Goal: Navigation & Orientation: Find specific page/section

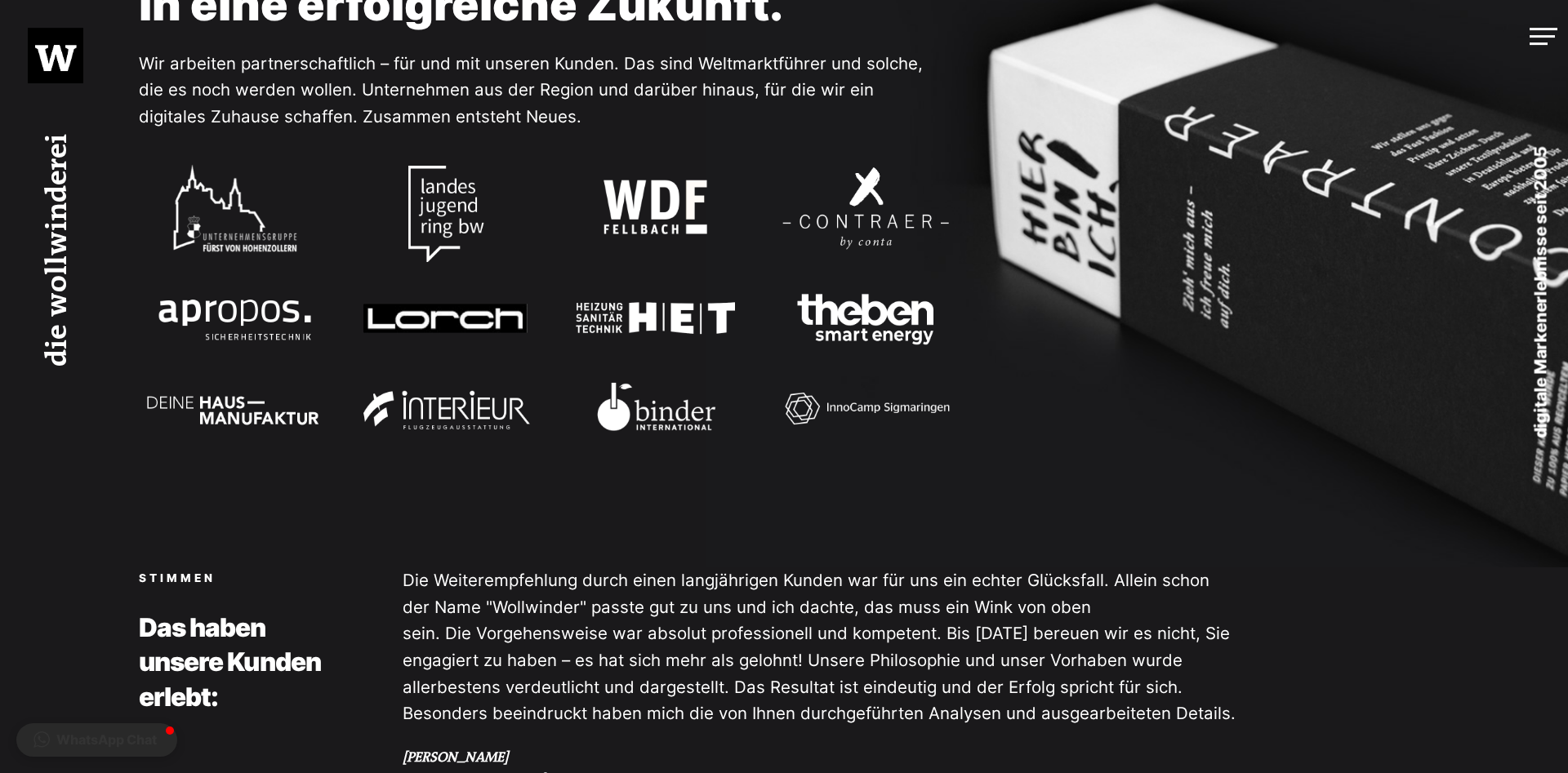
scroll to position [2185, 0]
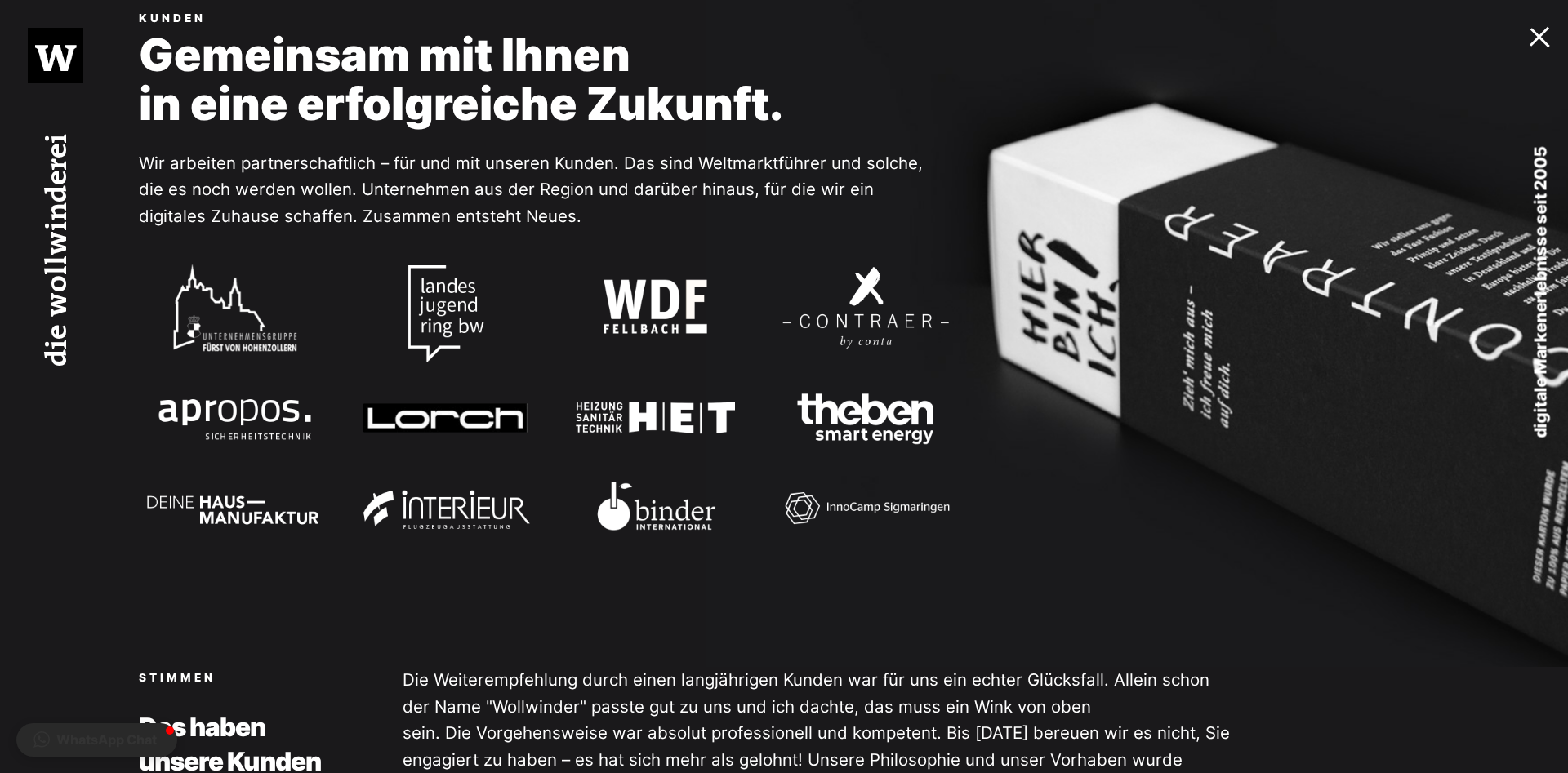
click at [1537, 41] on div at bounding box center [1544, 33] width 27 height 17
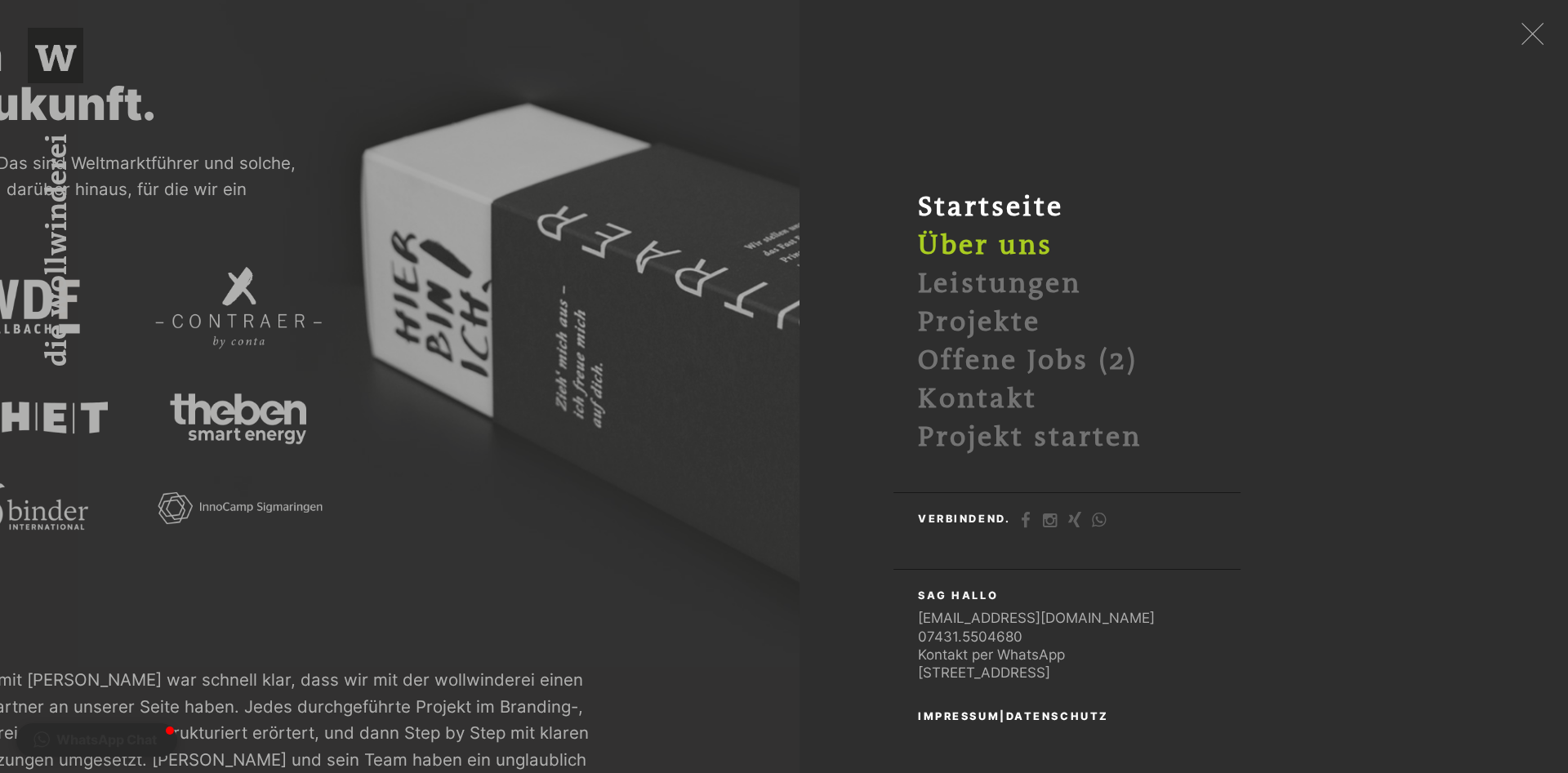
click at [1037, 247] on link "Über uns" at bounding box center [985, 245] width 135 height 32
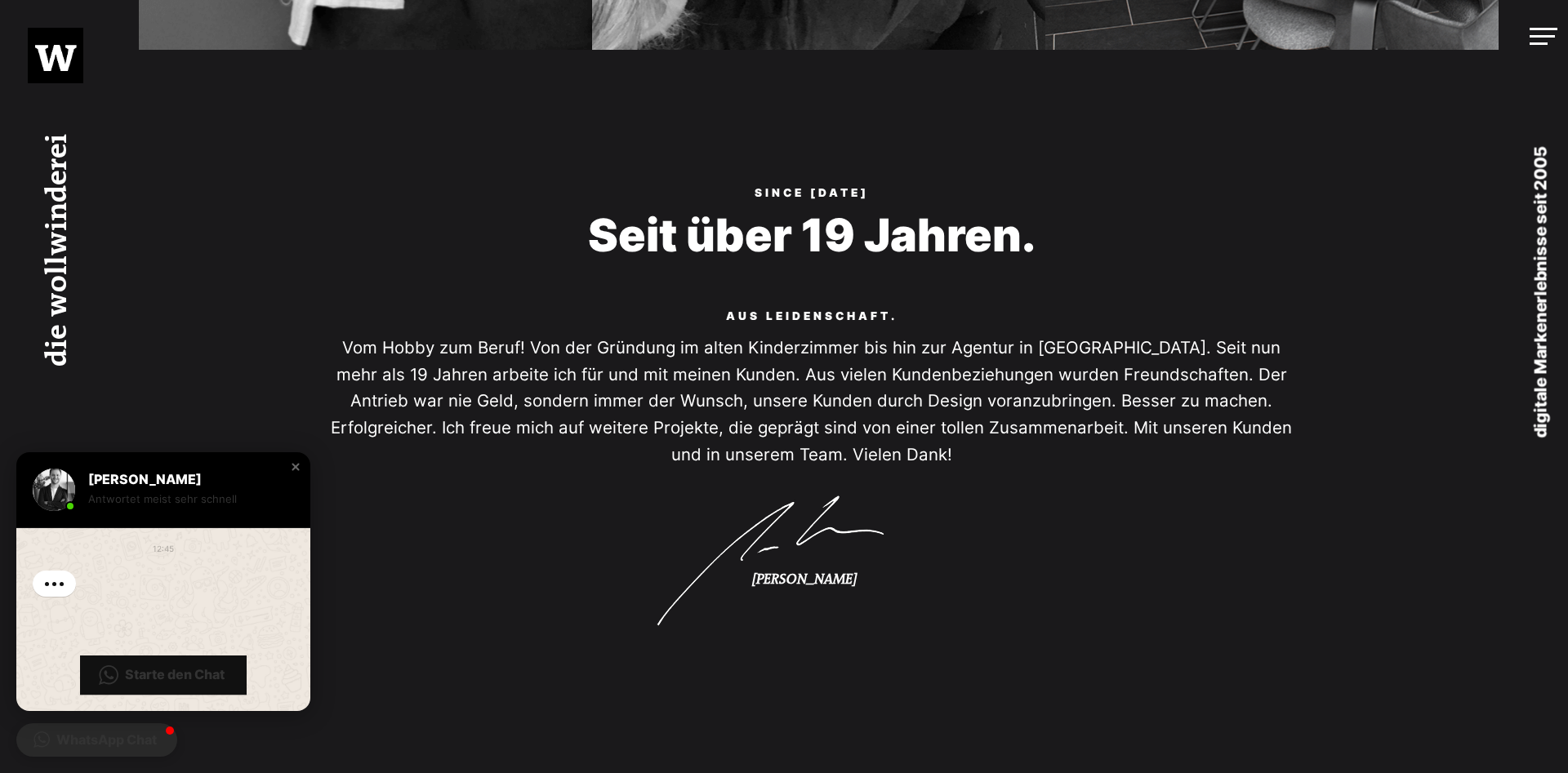
scroll to position [2415, 0]
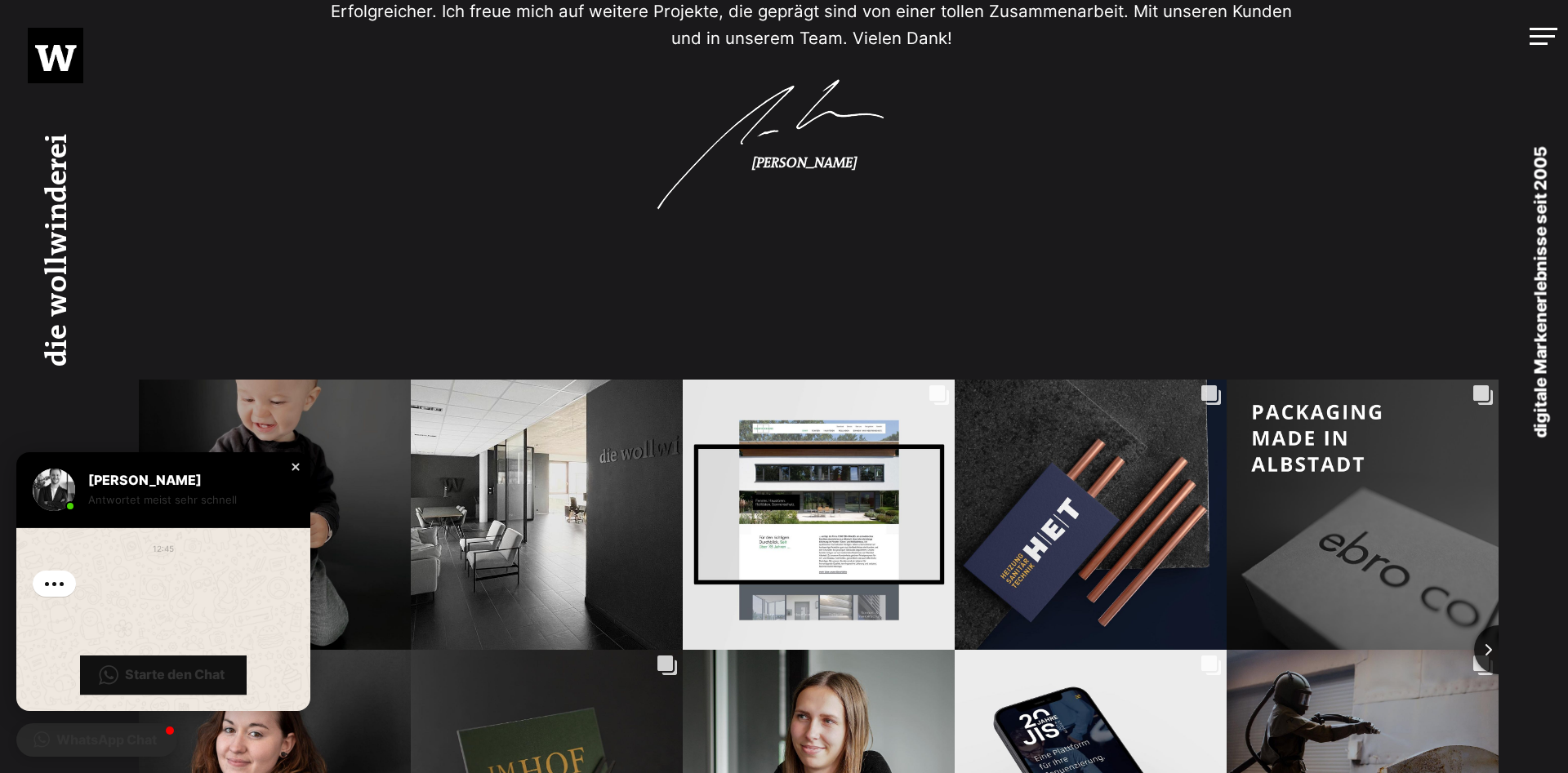
click at [289, 470] on div "Close chat window" at bounding box center [296, 466] width 16 height 16
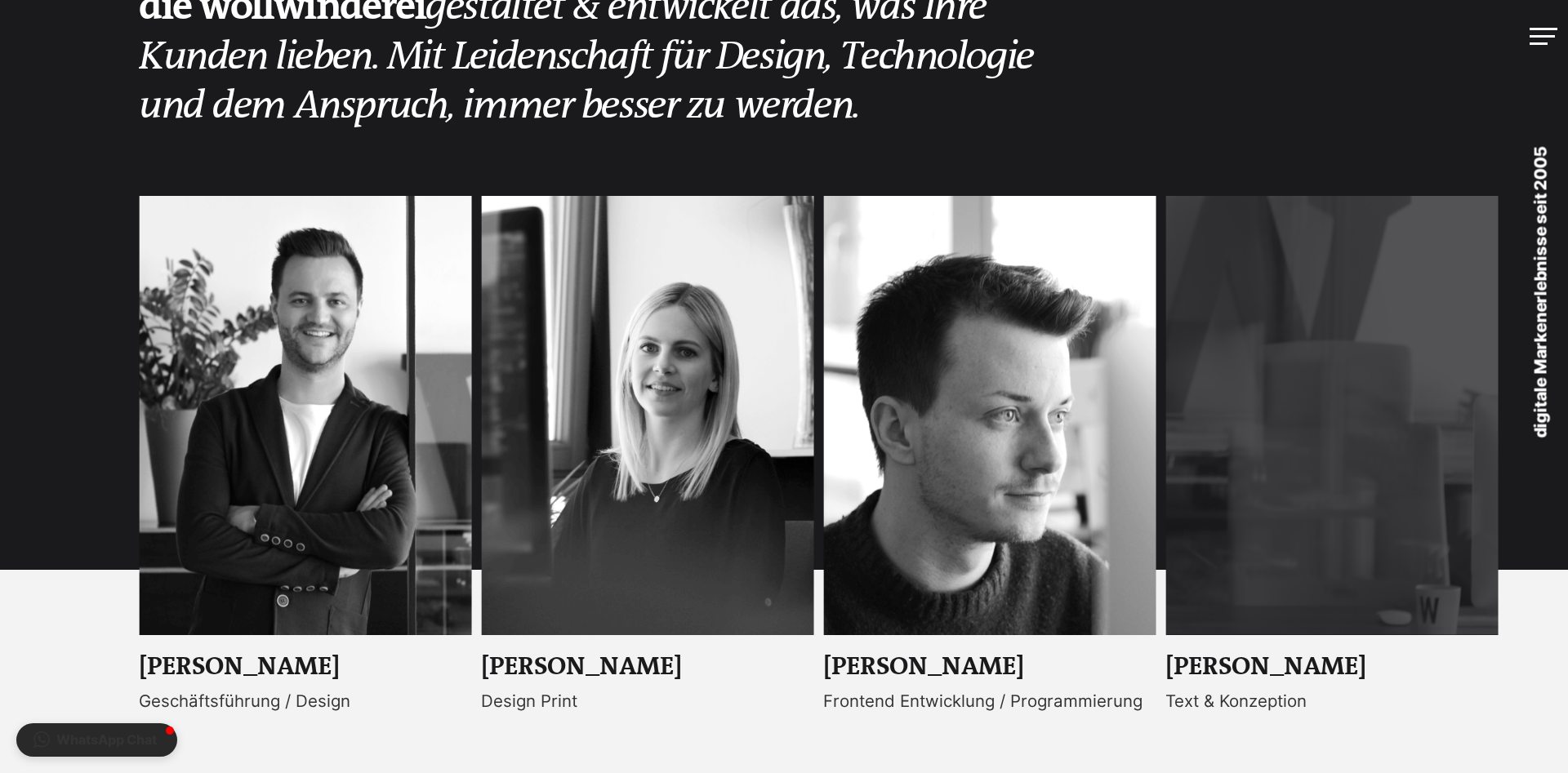
scroll to position [0, 0]
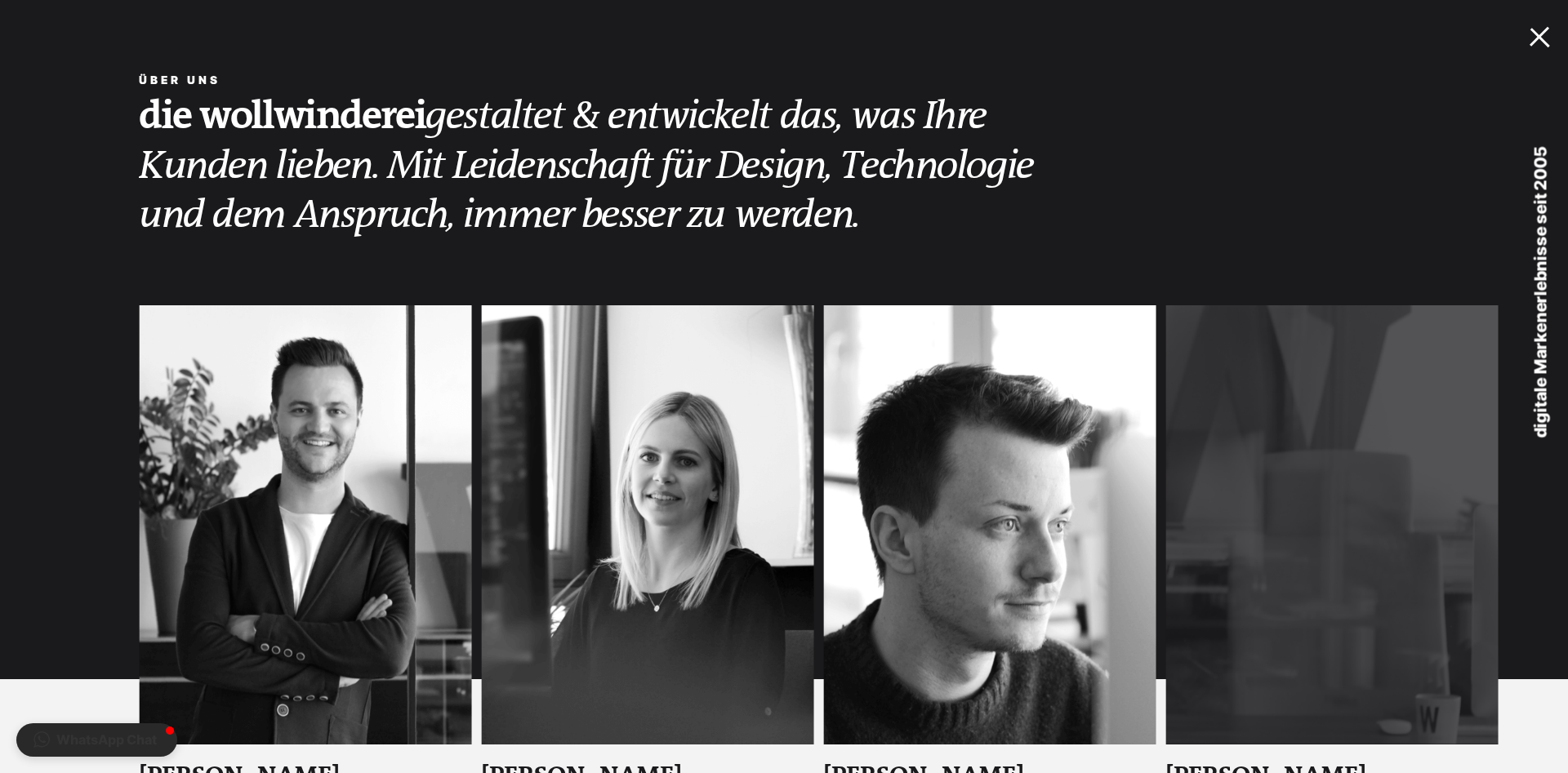
click at [1548, 33] on div at bounding box center [1544, 33] width 27 height 17
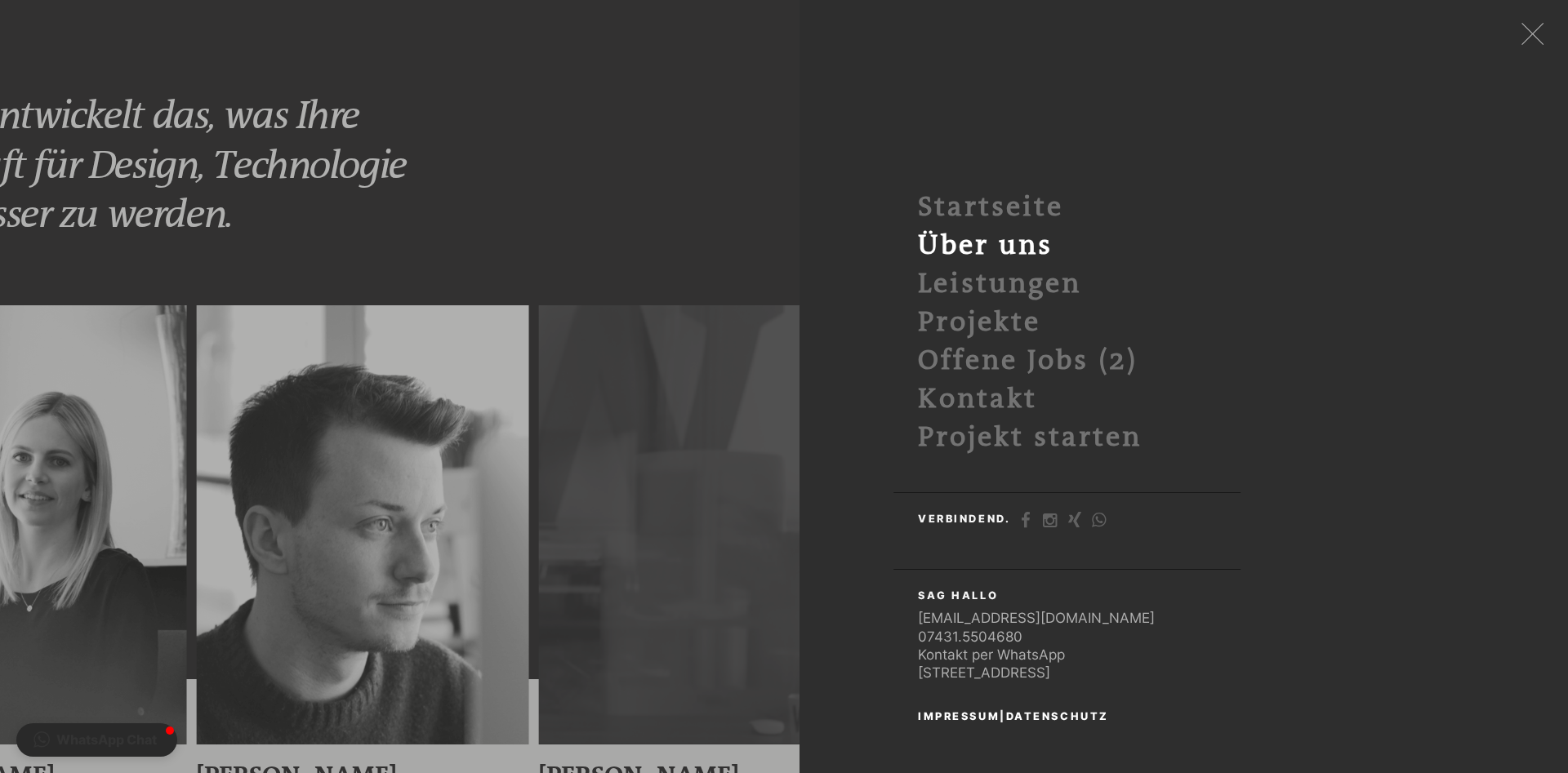
click at [580, 168] on div at bounding box center [784, 386] width 1568 height 773
